Goal: Transaction & Acquisition: Purchase product/service

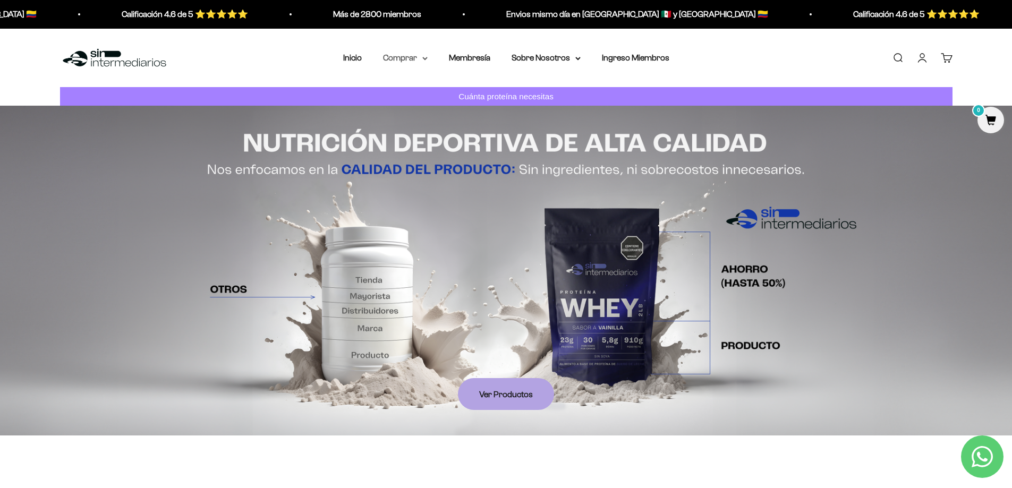
click at [425, 58] on icon at bounding box center [424, 58] width 5 height 4
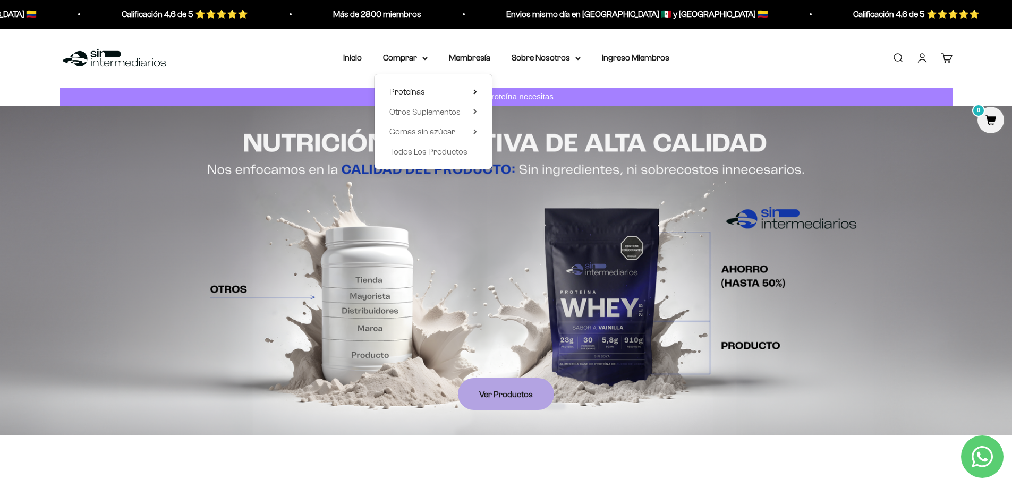
click at [463, 91] on summary "Proteínas" at bounding box center [433, 92] width 88 height 14
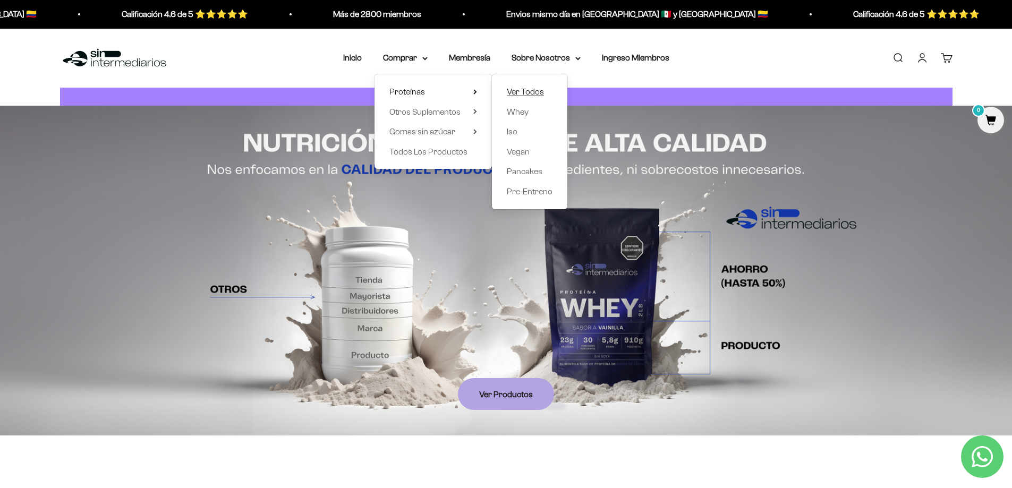
click at [536, 90] on span "Ver Todos" at bounding box center [525, 91] width 37 height 9
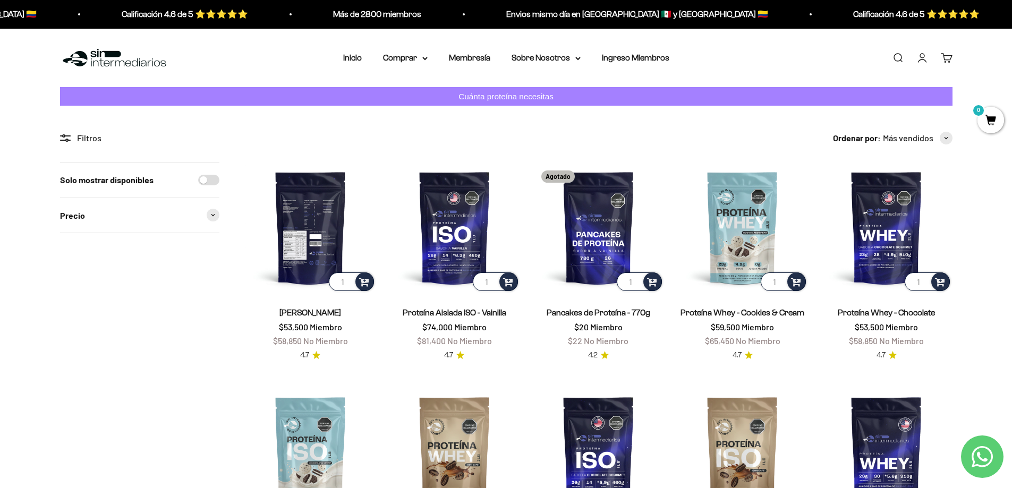
click at [311, 208] on img at bounding box center [310, 227] width 131 height 131
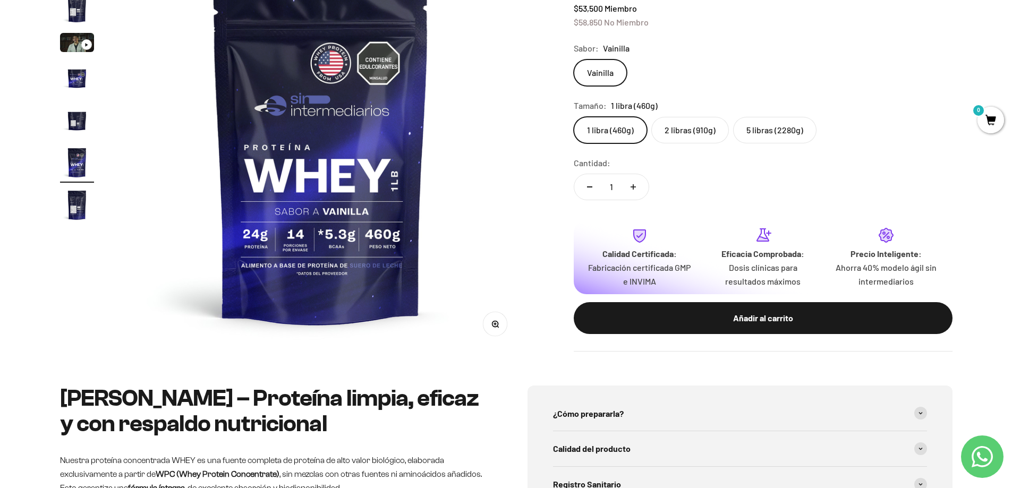
scroll to position [53, 0]
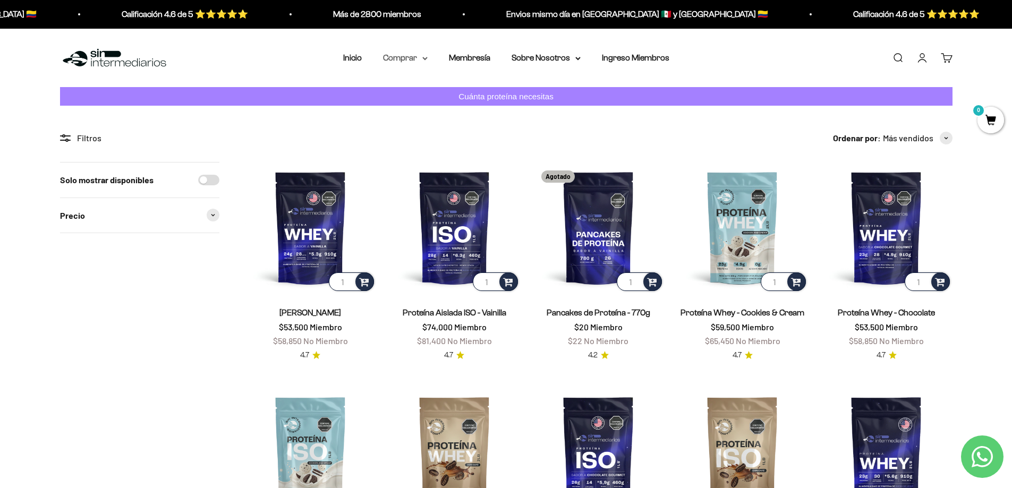
click at [423, 63] on summary "Comprar" at bounding box center [405, 58] width 45 height 14
click at [477, 88] on div "Proteínas Ver Todos Whey Iso Vegan" at bounding box center [432, 121] width 117 height 95
click at [475, 91] on icon at bounding box center [475, 91] width 2 height 4
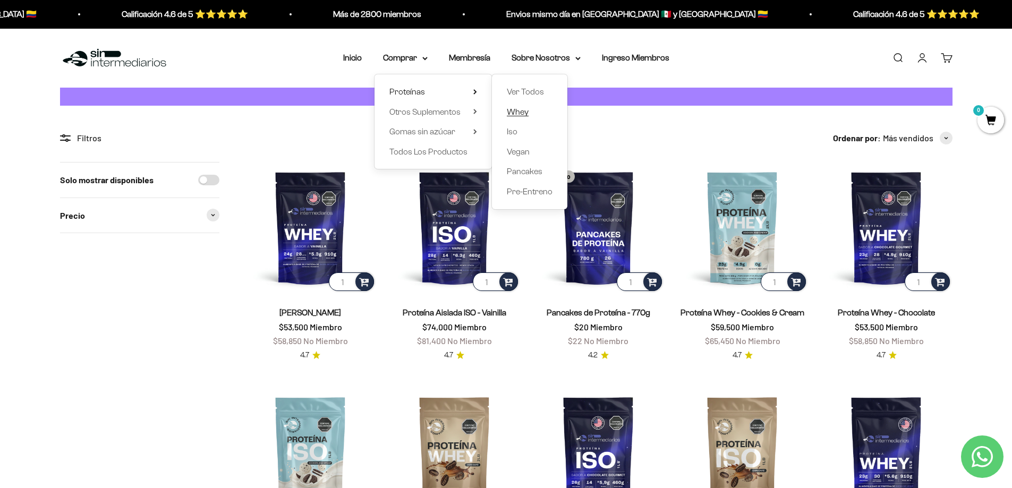
click at [517, 111] on span "Whey" at bounding box center [518, 111] width 22 height 9
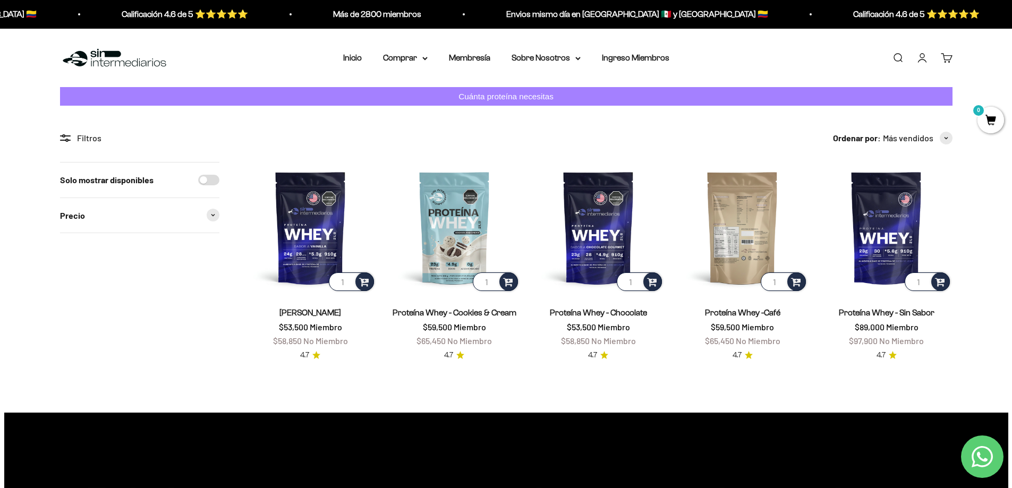
click at [741, 213] on img at bounding box center [742, 227] width 131 height 131
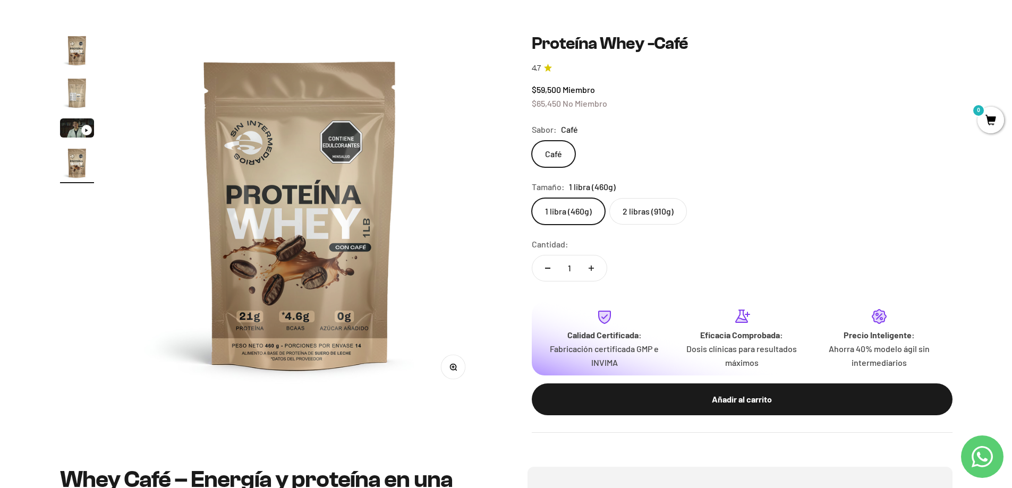
click at [660, 204] on label "2 libras (910g)" at bounding box center [648, 211] width 78 height 27
click at [532, 198] on input "2 libras (910g)" at bounding box center [531, 198] width 1 height 1
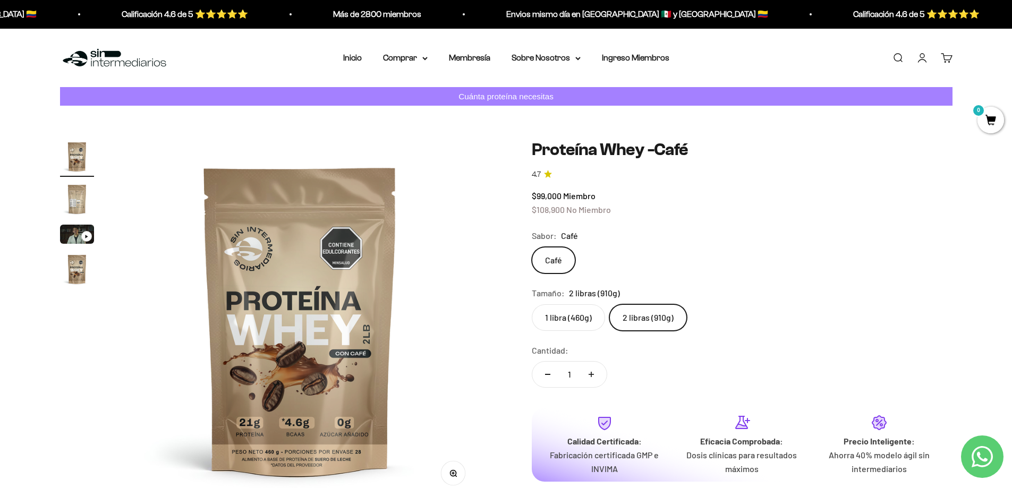
click at [567, 321] on label "1 libra (460g)" at bounding box center [568, 317] width 73 height 27
click at [532, 304] on input "1 libra (460g)" at bounding box center [531, 304] width 1 height 1
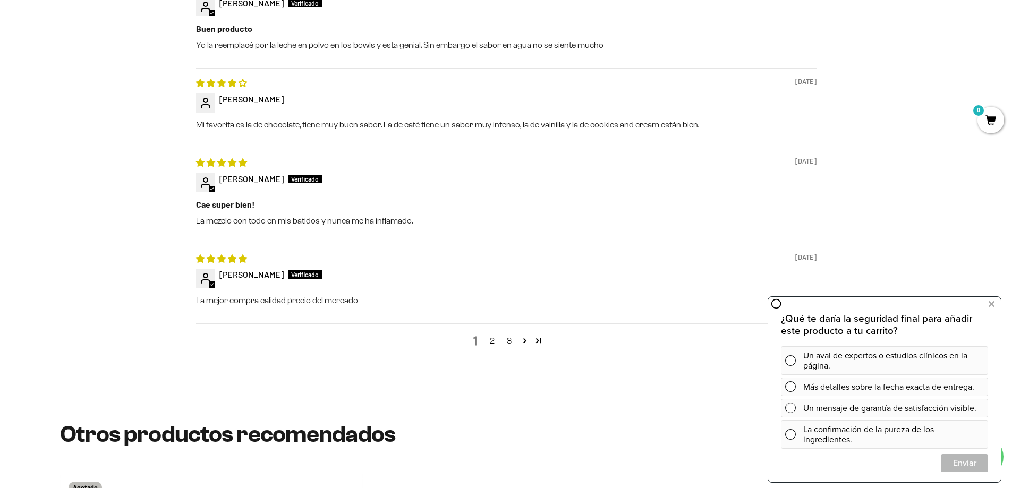
scroll to position [1221, 0]
